Goal: Information Seeking & Learning: Learn about a topic

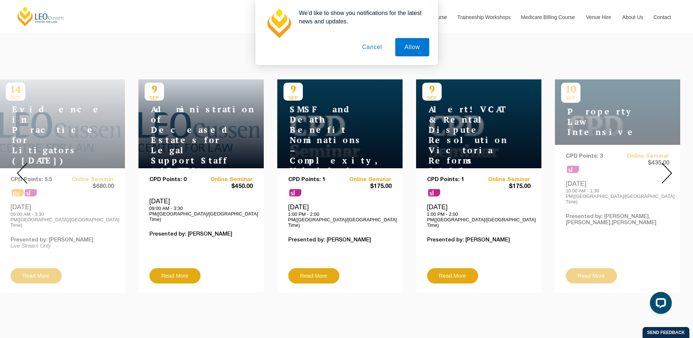
click at [380, 45] on button "Cancel" at bounding box center [372, 47] width 38 height 18
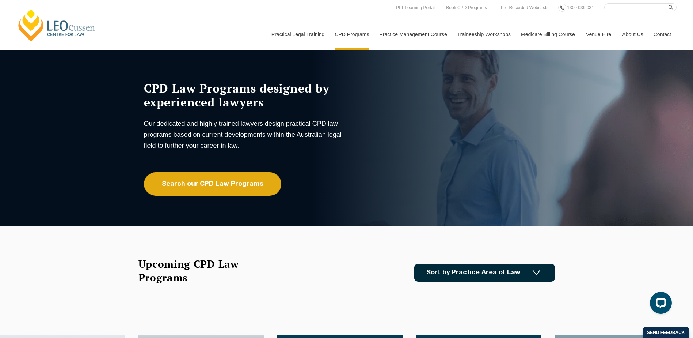
click at [612, 8] on input "Search here" at bounding box center [640, 7] width 72 height 8
type input "Freedom of Information"
click at [673, 8] on button "submit" at bounding box center [673, 7] width 8 height 8
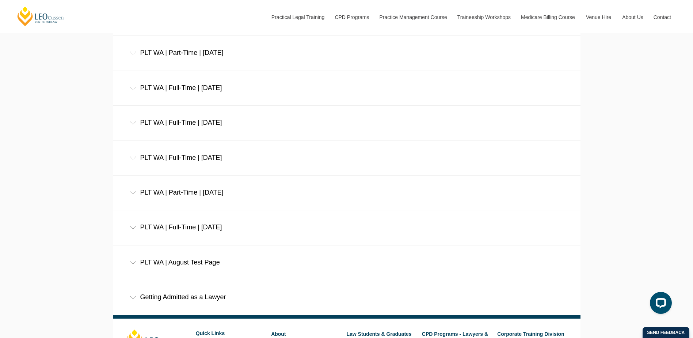
scroll to position [3402, 0]
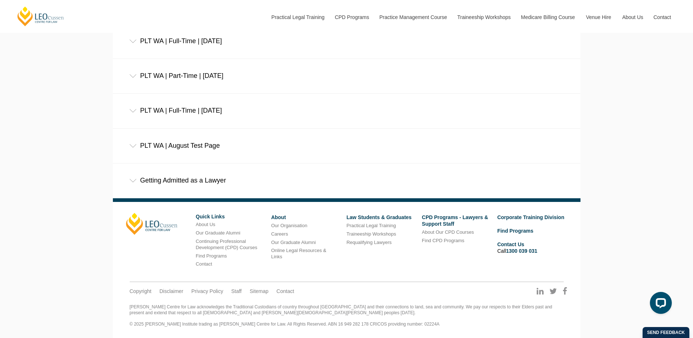
click at [188, 147] on div "PLT WA | August Test Page" at bounding box center [347, 146] width 468 height 34
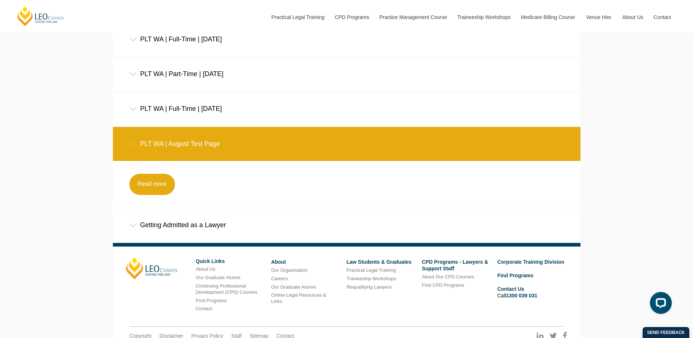
click at [188, 147] on div "PLT WA | August Test Page" at bounding box center [347, 144] width 468 height 34
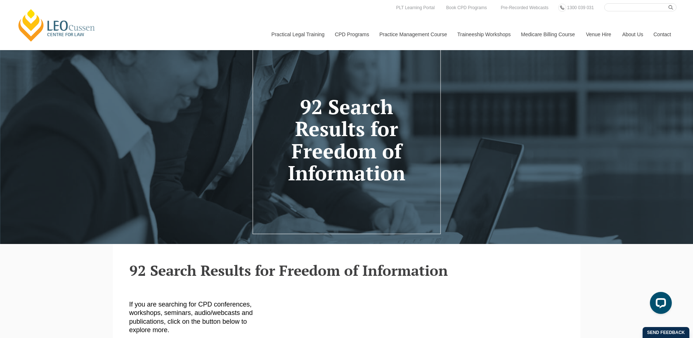
scroll to position [0, 0]
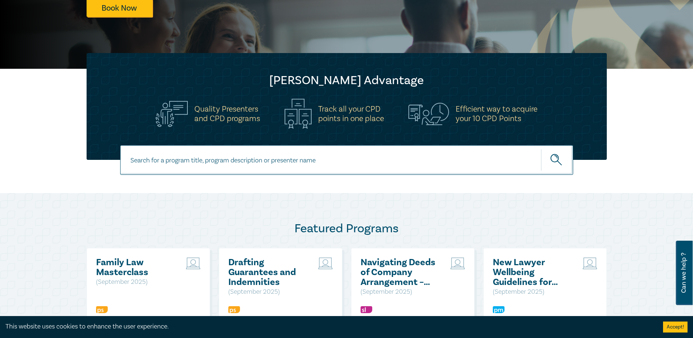
scroll to position [110, 0]
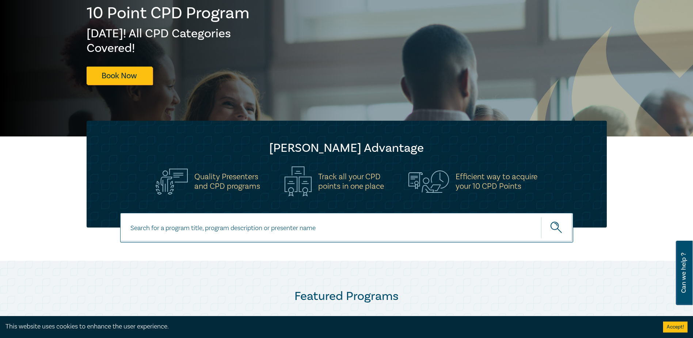
click at [202, 218] on input at bounding box center [346, 228] width 453 height 30
type input "Freedom of Information"
click at [541, 216] on button "submit" at bounding box center [557, 227] width 32 height 22
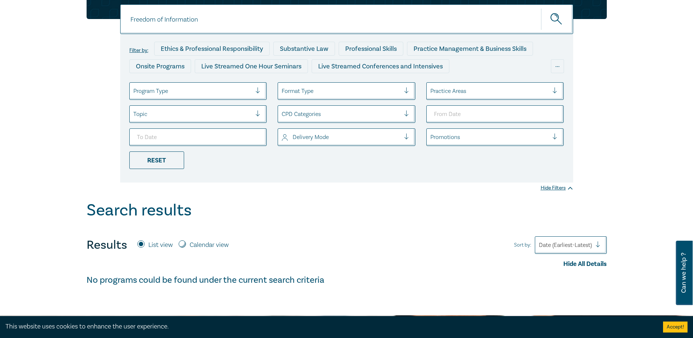
scroll to position [37, 0]
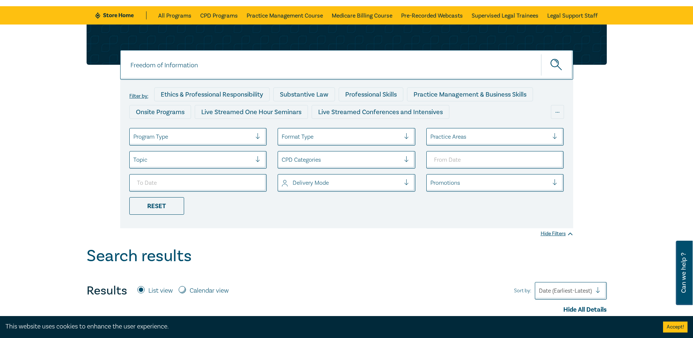
drag, startPoint x: 206, startPoint y: 66, endPoint x: 84, endPoint y: 76, distance: 122.7
click at [84, 76] on div "Freedom of Information Freedom of Information Freedom of Information Filter by:…" at bounding box center [346, 126] width 529 height 204
type input "FOI"
click at [541, 54] on button "submit" at bounding box center [557, 65] width 32 height 22
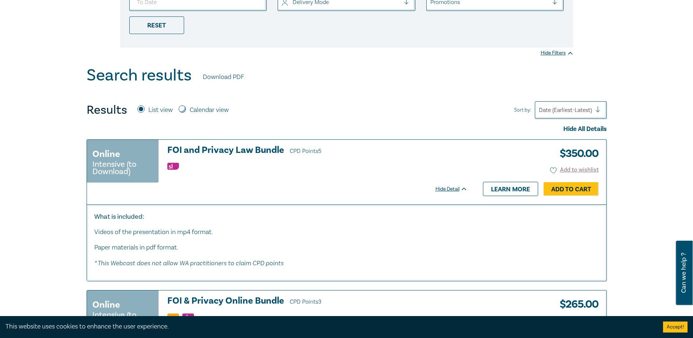
scroll to position [219, 0]
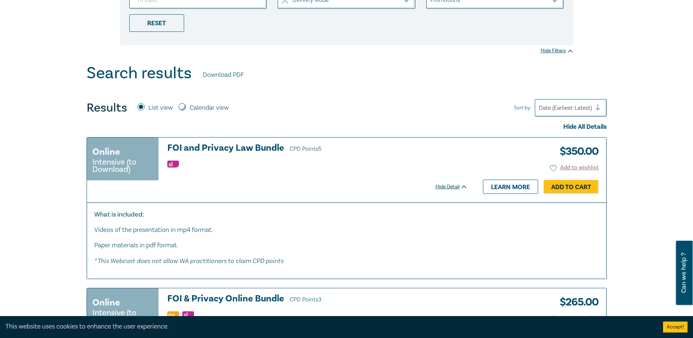
click at [269, 146] on h3 "FOI and Privacy Law Bundle CPD Points 5" at bounding box center [317, 148] width 300 height 11
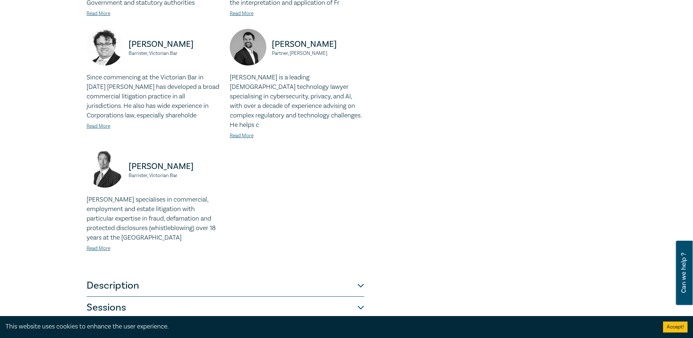
scroll to position [402, 0]
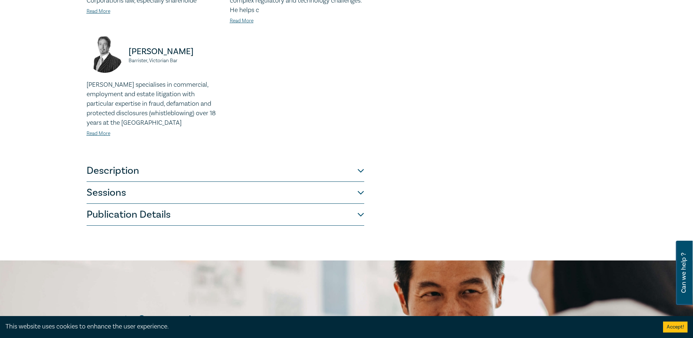
click at [230, 168] on button "Description" at bounding box center [226, 171] width 278 height 22
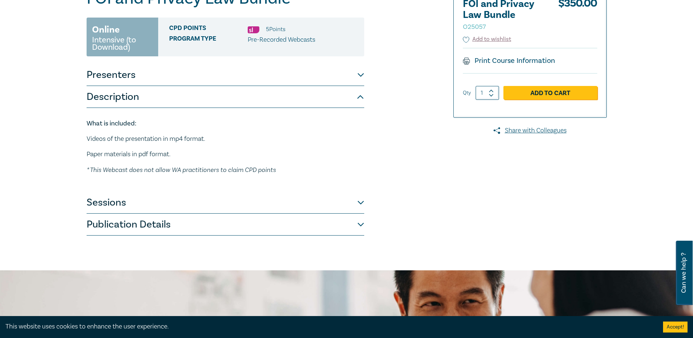
scroll to position [106, 0]
click at [194, 208] on button "Sessions" at bounding box center [226, 203] width 278 height 22
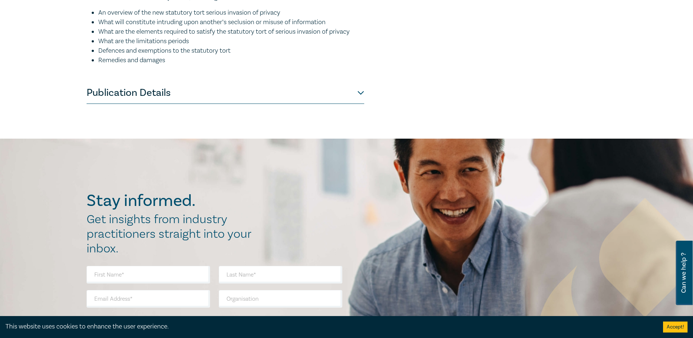
click at [173, 104] on button "Publication Details" at bounding box center [226, 93] width 278 height 22
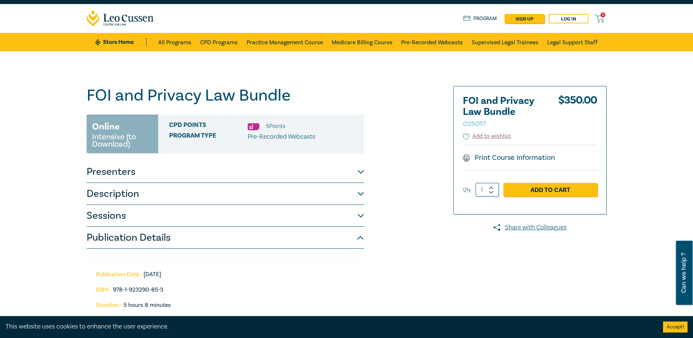
scroll to position [0, 0]
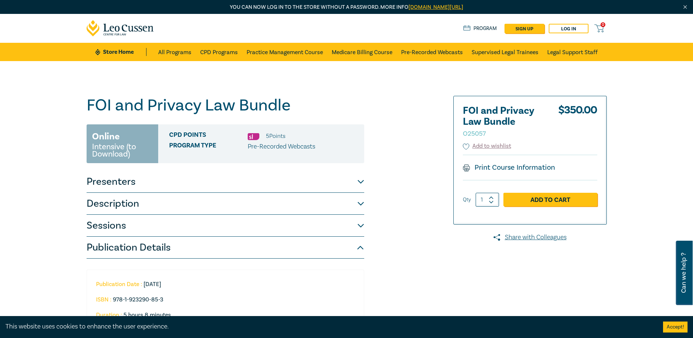
click at [182, 177] on button "Presenters" at bounding box center [226, 182] width 278 height 22
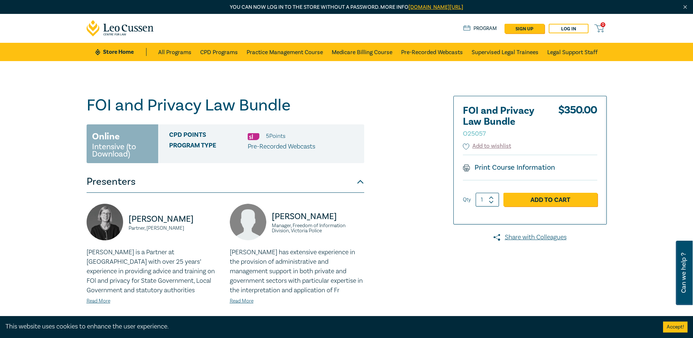
click at [181, 187] on button "Presenters" at bounding box center [226, 182] width 278 height 22
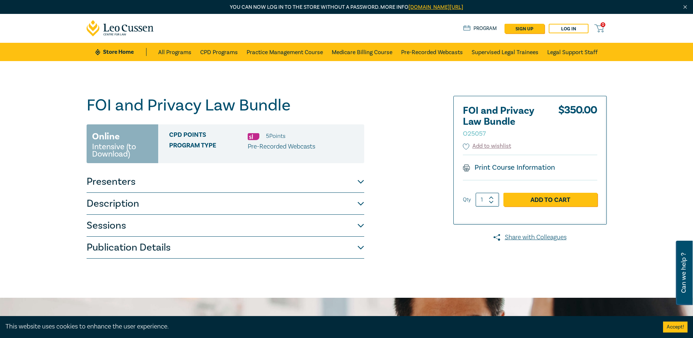
drag, startPoint x: 138, startPoint y: 159, endPoint x: 88, endPoint y: 138, distance: 54.1
click at [88, 138] on div "Online Intensive (to Download)" at bounding box center [123, 143] width 72 height 39
click at [322, 204] on button "Description" at bounding box center [226, 204] width 278 height 22
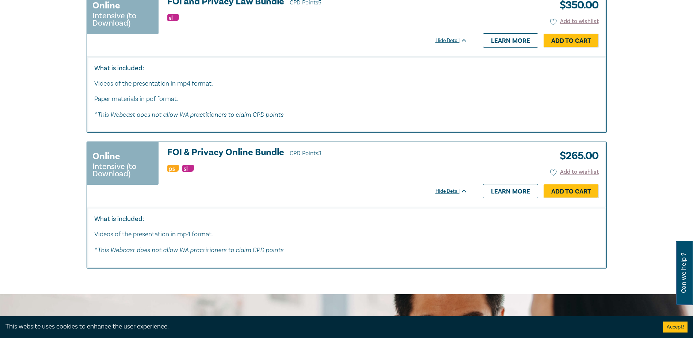
scroll to position [329, 0]
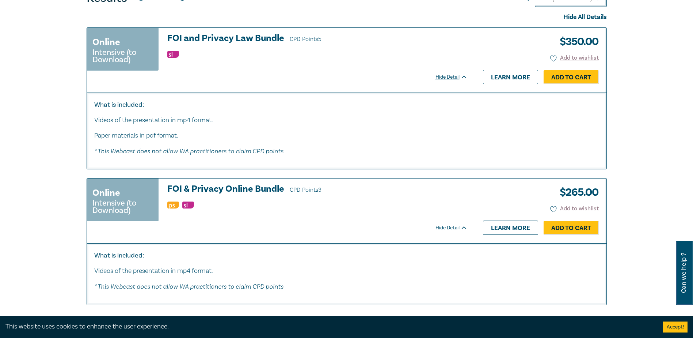
click at [255, 185] on h3 "FOI & Privacy Online Bundle CPD Points 3" at bounding box center [317, 189] width 300 height 11
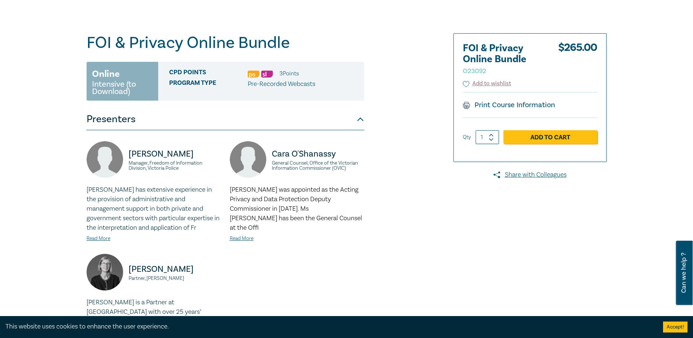
scroll to position [73, 0]
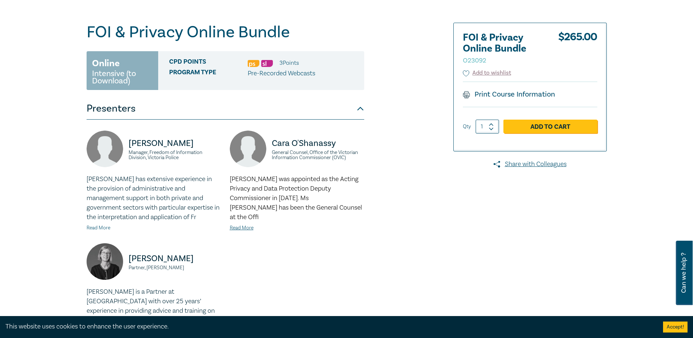
click at [102, 227] on link "Read More" at bounding box center [99, 227] width 24 height 7
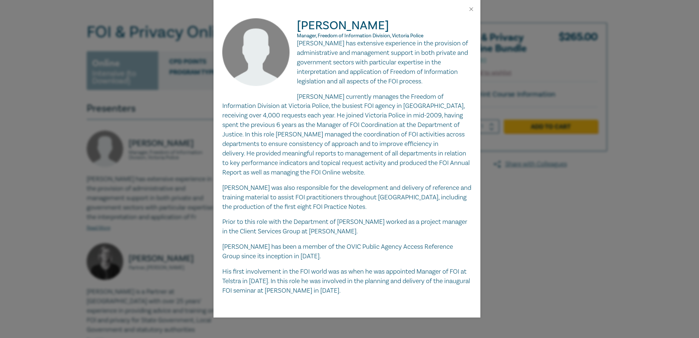
click at [590, 228] on div "Robin Davey Manager, Freedom of Information Division, Victoria Police Robin has…" at bounding box center [349, 169] width 699 height 338
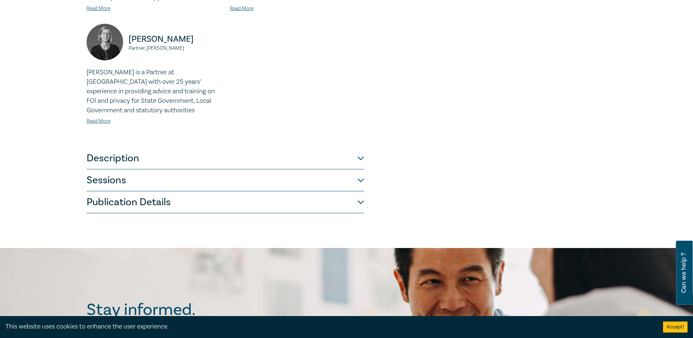
scroll to position [256, 0]
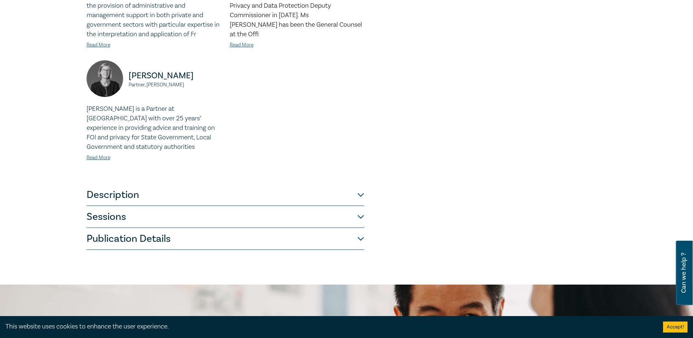
click at [278, 183] on div "Robin Davey Manager, Freedom of Information Division, Victoria Police Robin has…" at bounding box center [226, 60] width 278 height 247
click at [279, 189] on button "Description" at bounding box center [226, 195] width 278 height 22
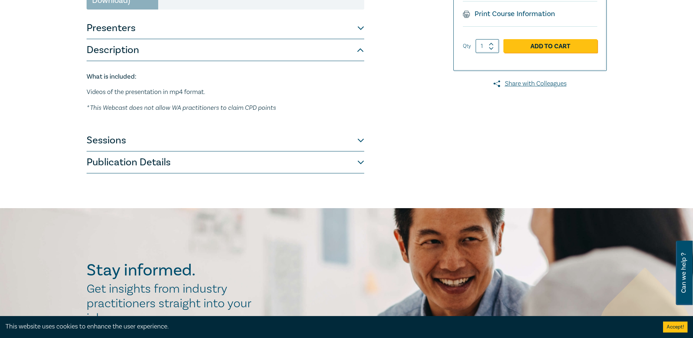
scroll to position [146, 0]
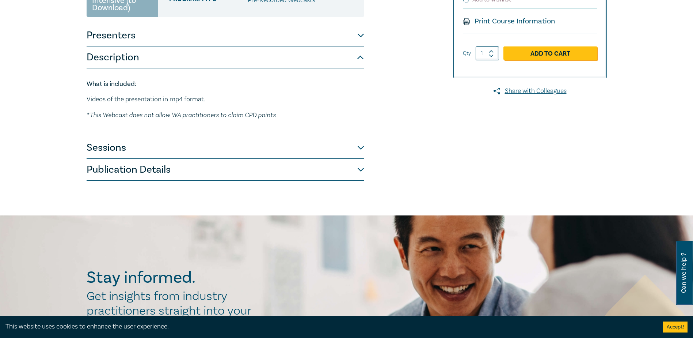
click at [207, 146] on button "Sessions" at bounding box center [226, 148] width 278 height 22
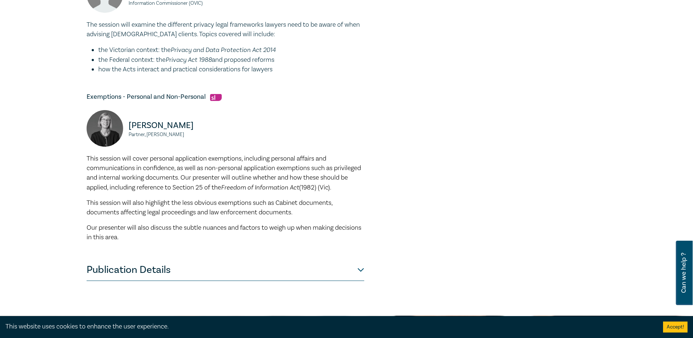
scroll to position [475, 0]
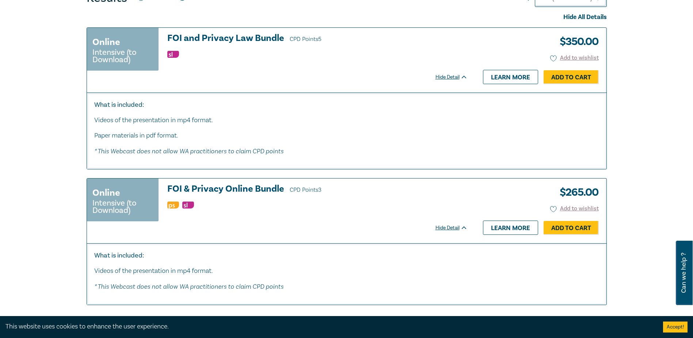
click at [280, 40] on h3 "FOI and Privacy Law Bundle CPD Points 5" at bounding box center [317, 38] width 300 height 11
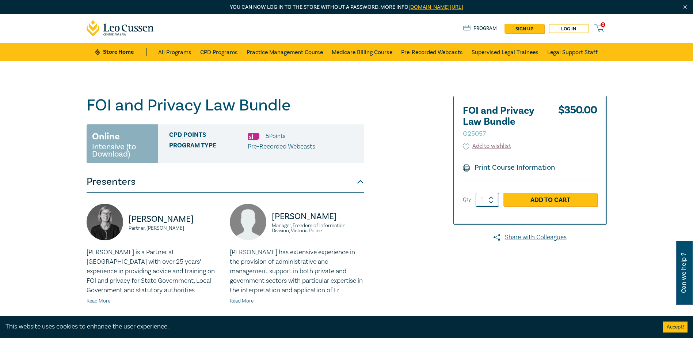
click at [116, 24] on icon at bounding box center [121, 28] width 68 height 16
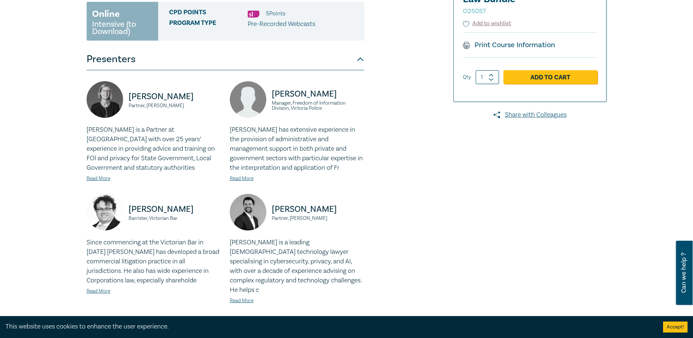
scroll to position [256, 0]
